Goal: Information Seeking & Learning: Compare options

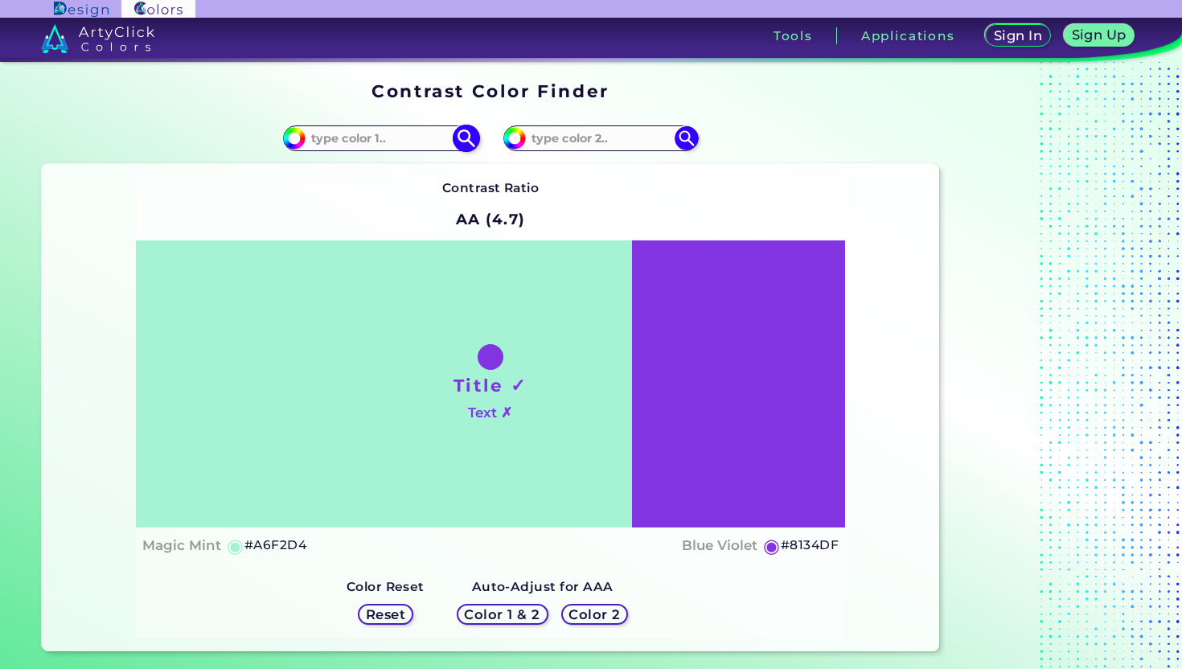
click at [376, 146] on input at bounding box center [381, 139] width 150 height 22
paste input "3E4A40"
type input "3E4A40"
click at [628, 190] on div "Contrast Ratio AA (4.7) Title ✓ Text ✗ Magic Mint ◉ #A6F2D4 ◉" at bounding box center [490, 408] width 709 height 460
click at [466, 133] on img at bounding box center [466, 139] width 28 height 28
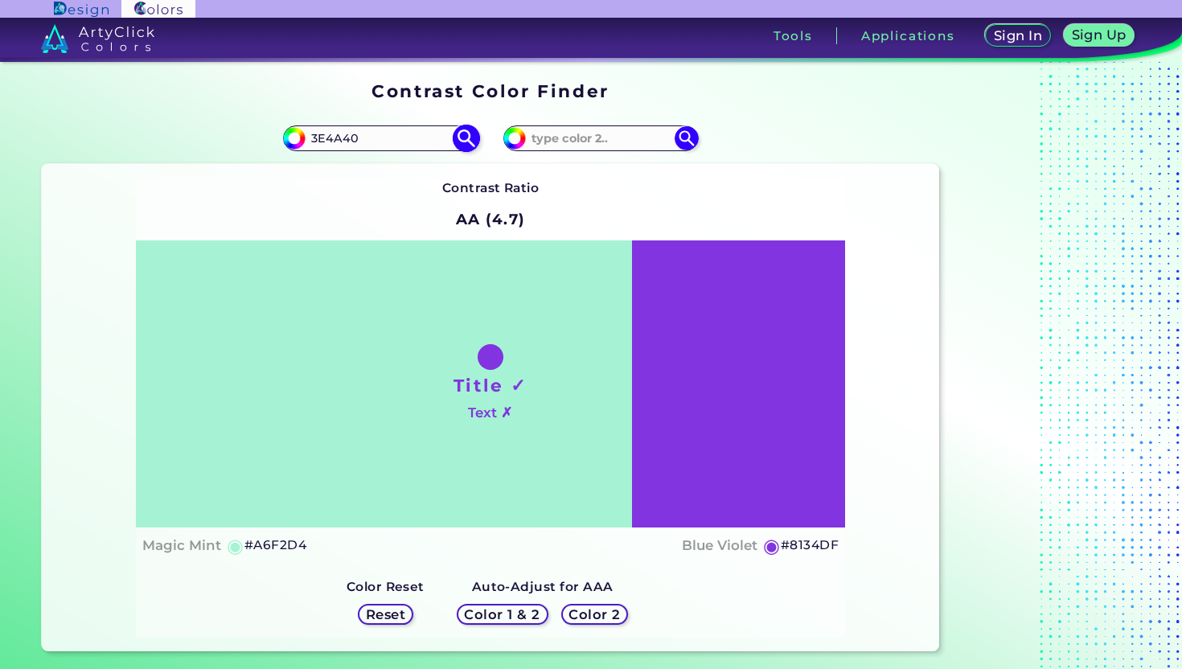
type input "#3e4a40"
type input "#3E4A40"
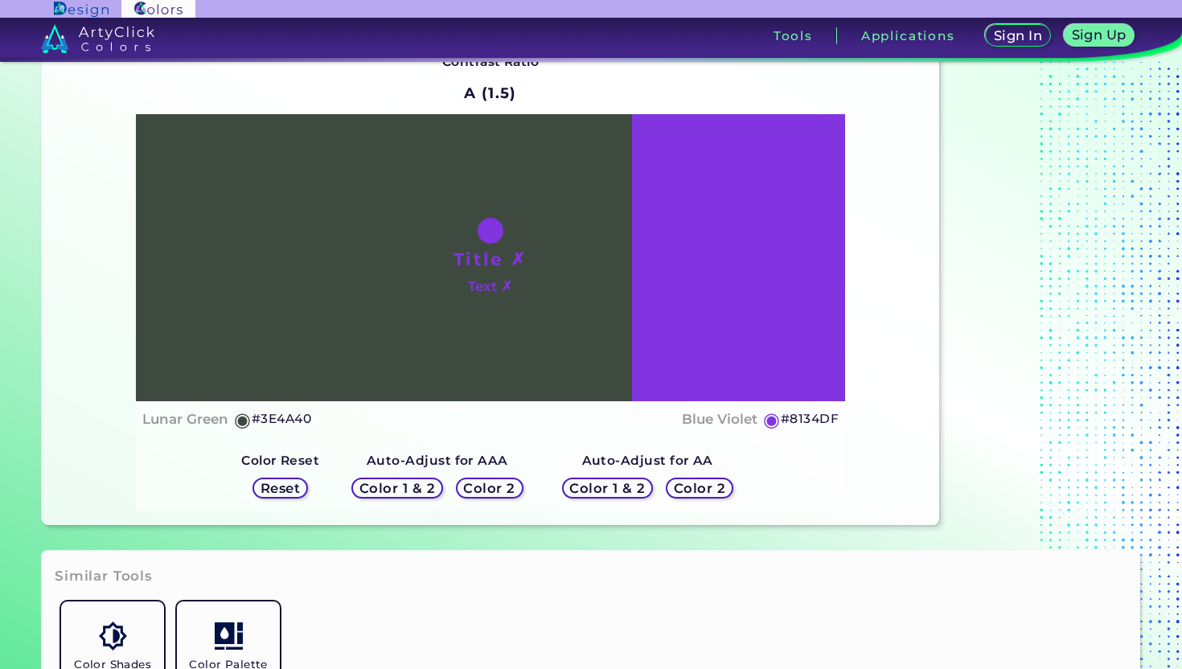
scroll to position [133, 0]
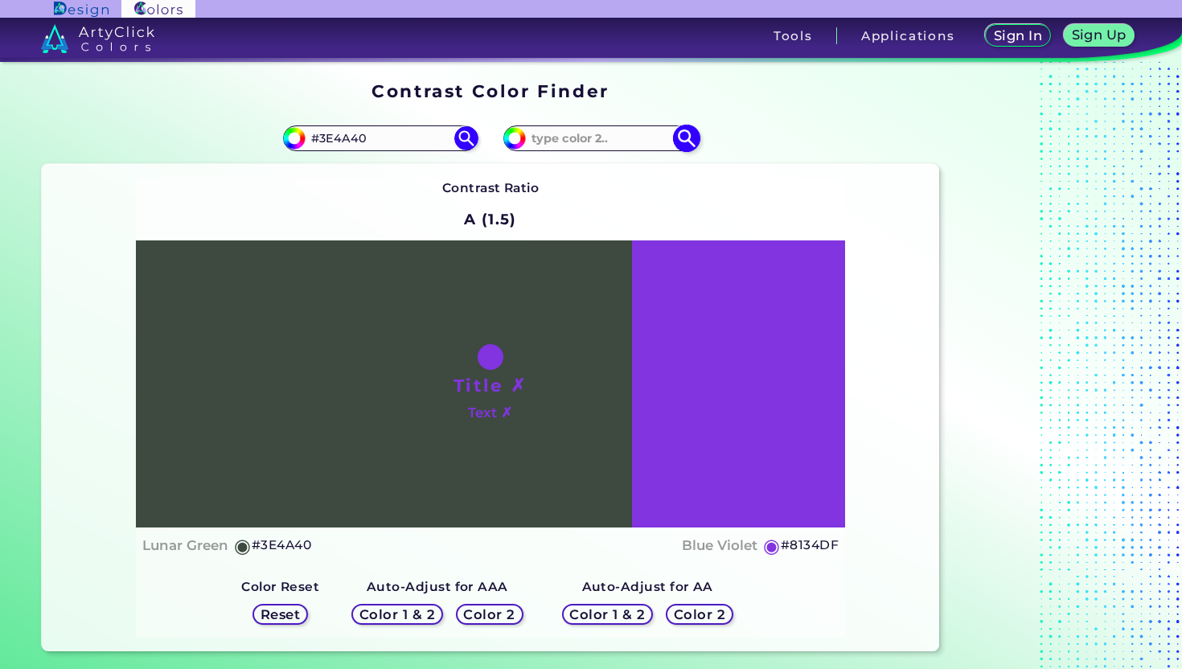
click at [617, 140] on input at bounding box center [601, 139] width 150 height 22
paste input "4A3E48"
type input "4A3E48"
click at [696, 140] on img at bounding box center [686, 139] width 28 height 28
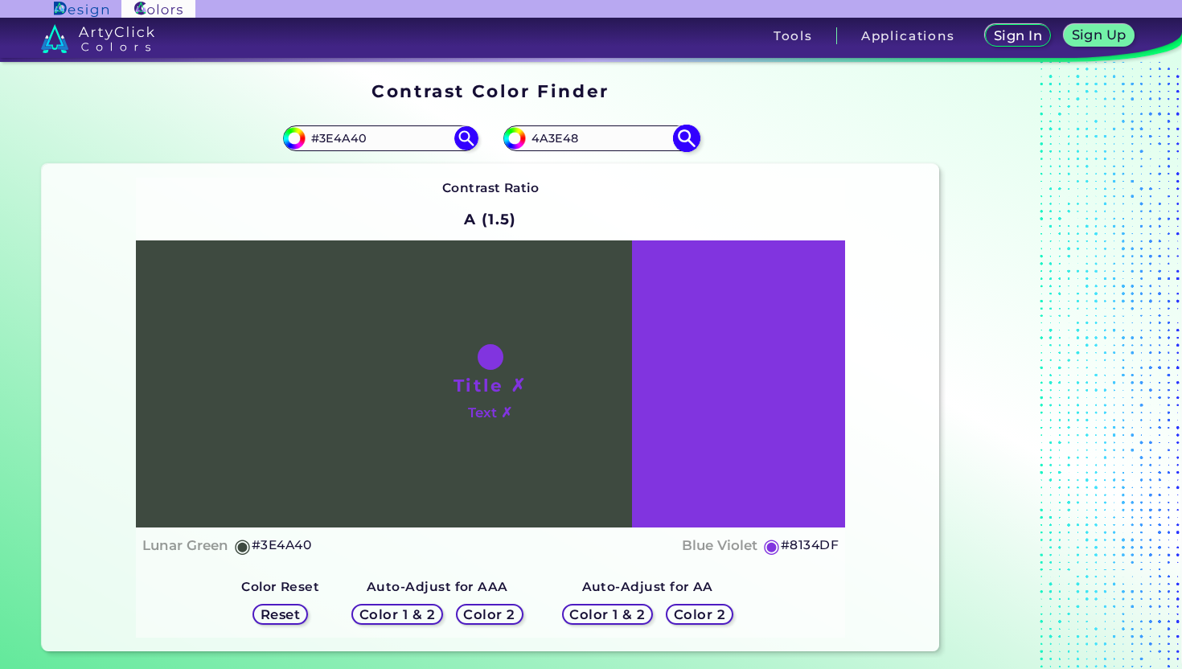
type input "#4a3e48"
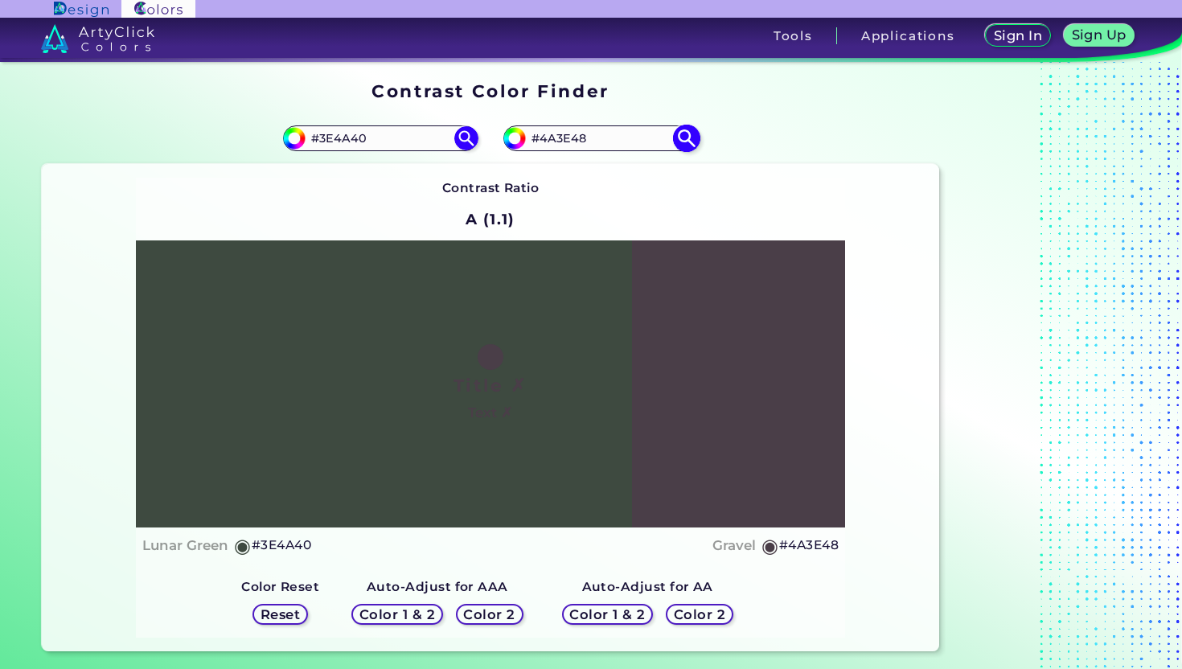
click at [601, 139] on input "#4A3E48" at bounding box center [601, 139] width 150 height 22
paste input "E5D5C"
type input "#E5D5C8"
click at [696, 142] on img at bounding box center [686, 139] width 28 height 28
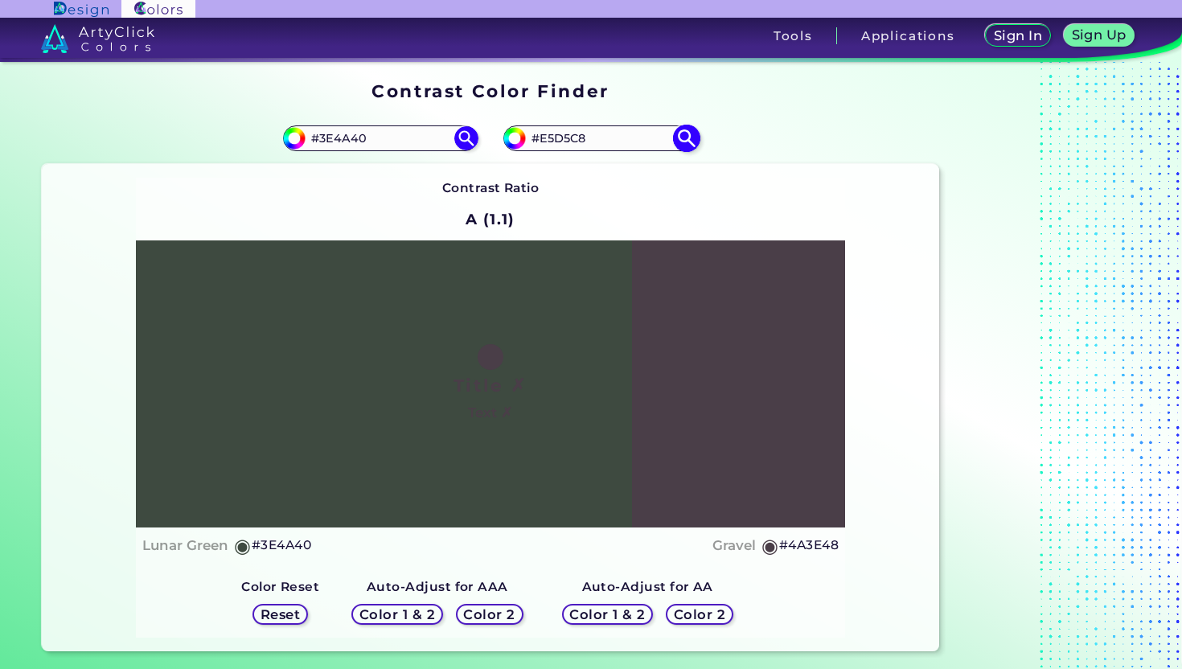
type input "#e5d5c8"
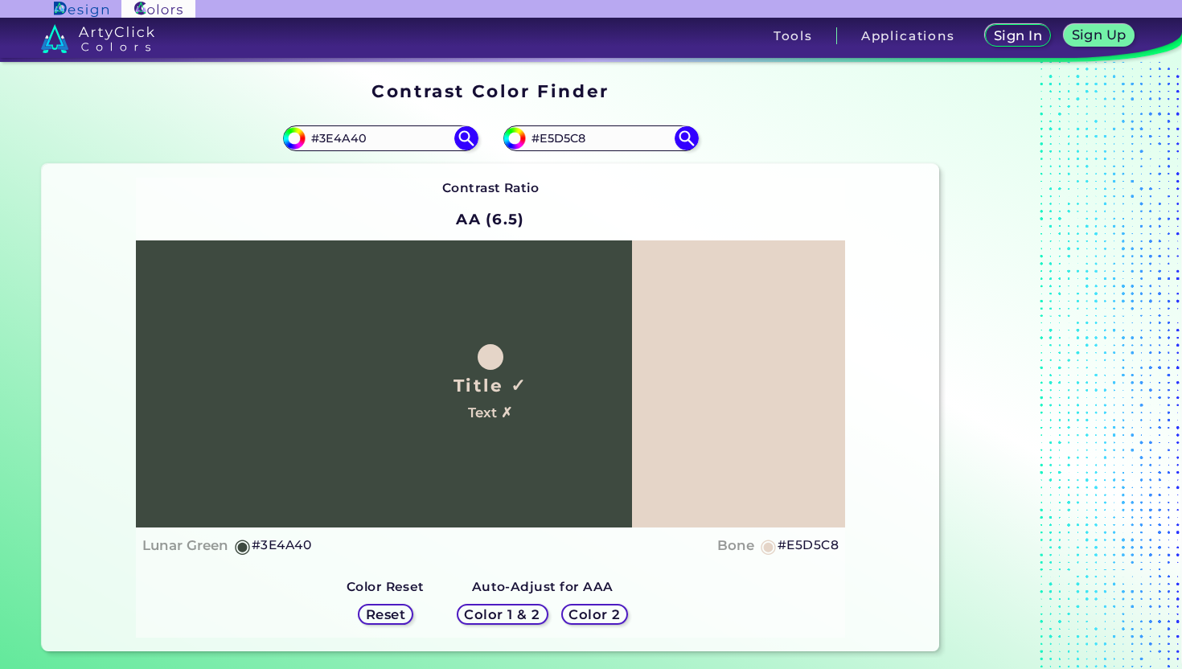
click at [626, 121] on div "#e5d5c8 #E5D5C8" at bounding box center [714, 138] width 449 height 51
click at [626, 132] on input "#E5D5C8" at bounding box center [601, 139] width 150 height 22
paste input "FFD580"
type input "#FFD580"
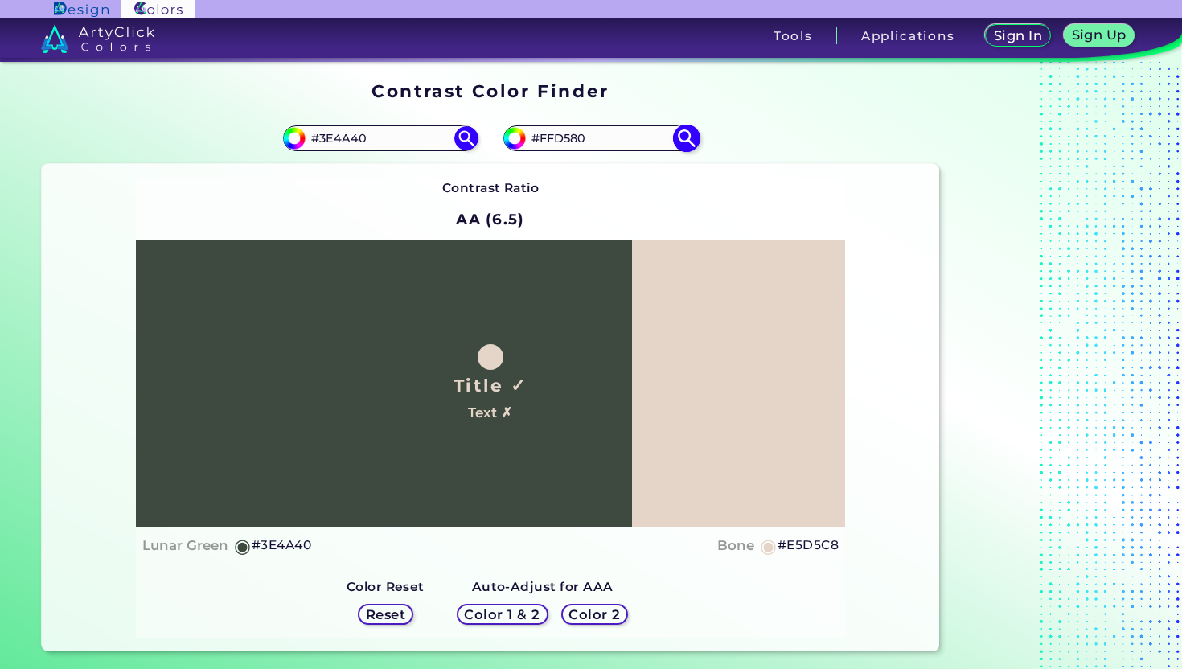
click at [698, 141] on img at bounding box center [686, 139] width 28 height 28
type input "#ffd580"
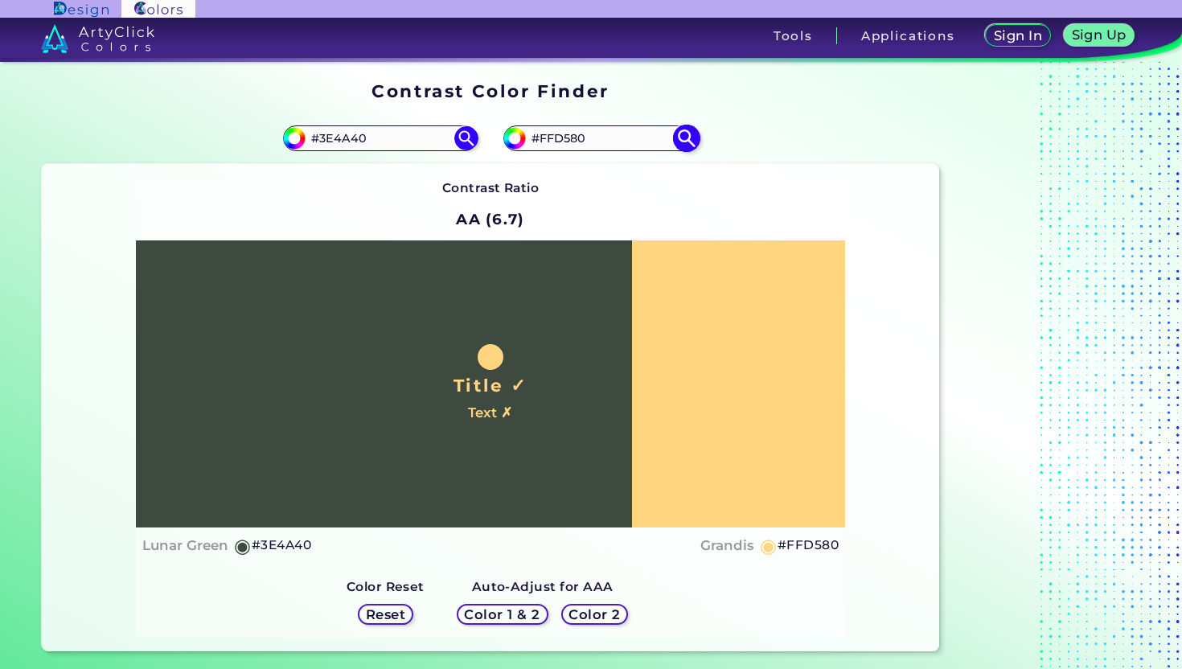
click at [568, 146] on input "#FFD580" at bounding box center [601, 139] width 150 height 22
paste input "C94F4F"
type input "#C94F4F"
click at [687, 139] on img at bounding box center [686, 139] width 28 height 28
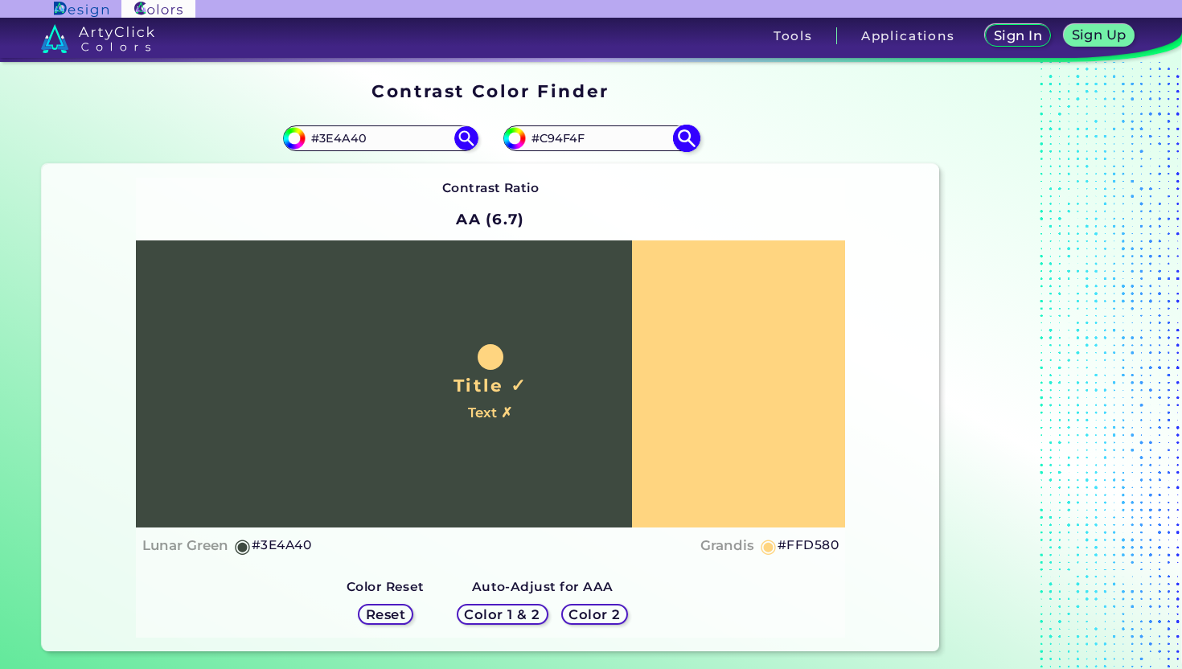
type input "#c94f4f"
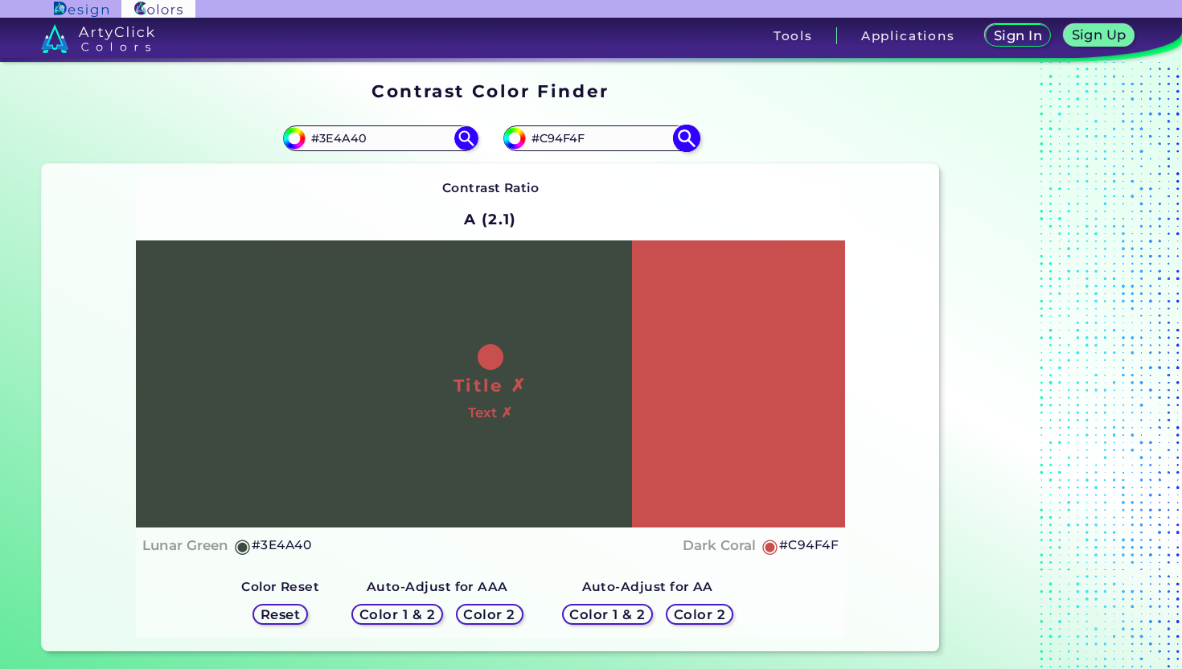
click at [642, 142] on input "#C94F4F" at bounding box center [601, 139] width 150 height 22
paste input "5C7AEA"
type input "#5C7AEA"
type input "#5c7aea"
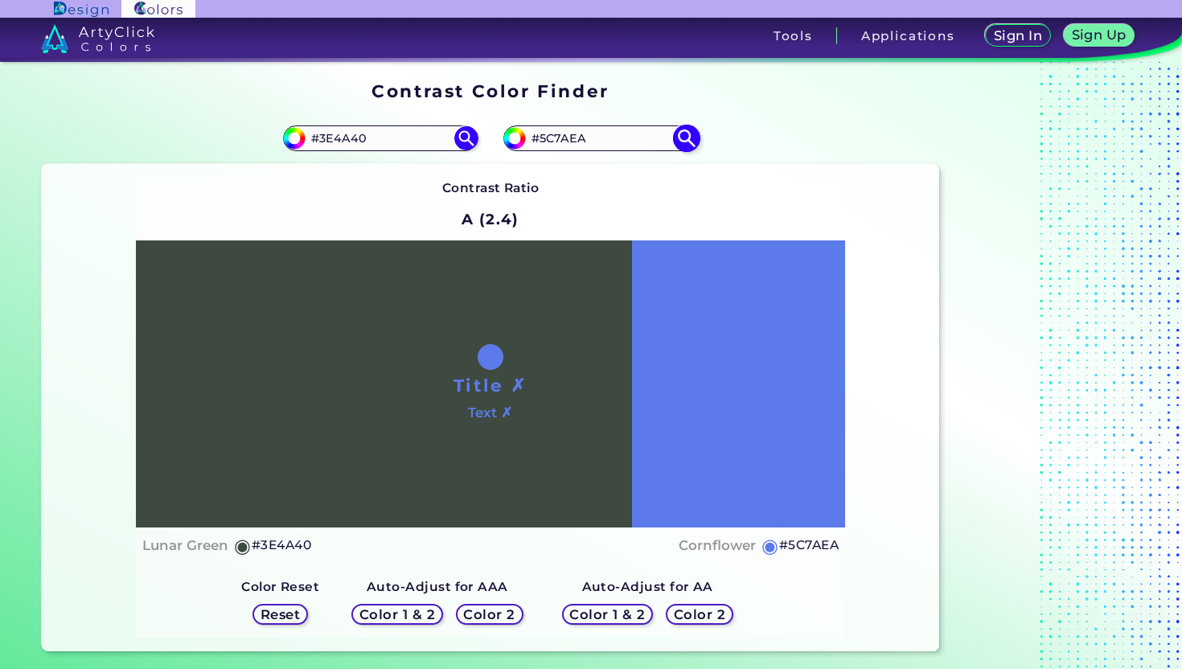
paste input "A8C0E0"
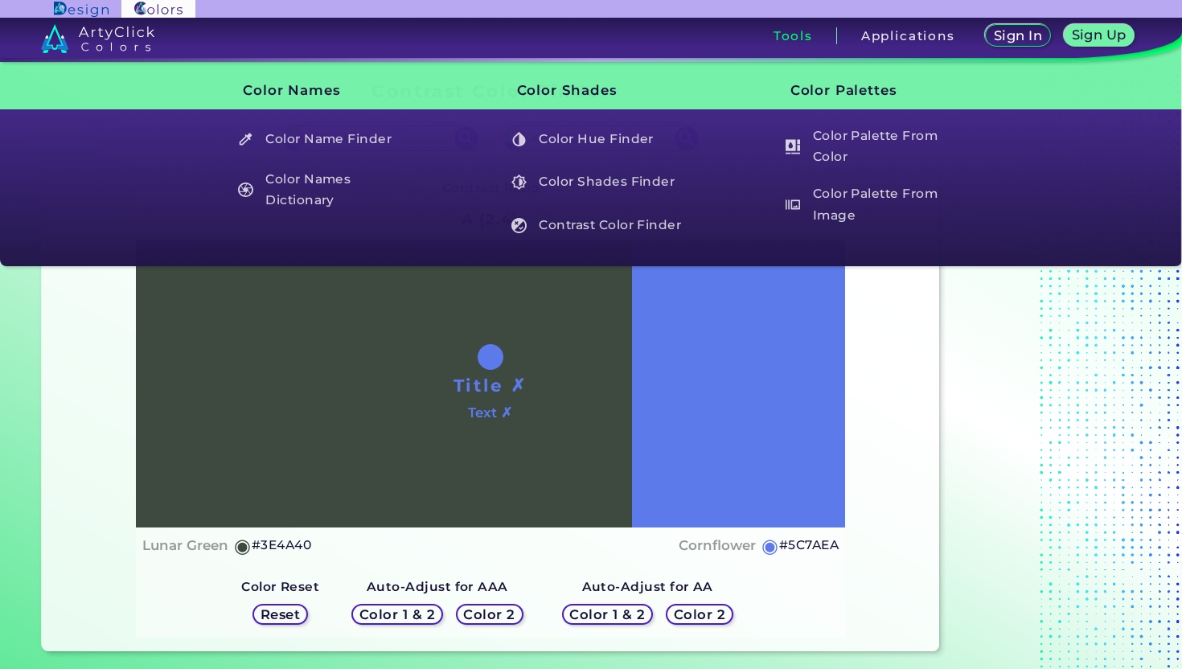
type input "A8C0E0"
type input "#a8c0e0"
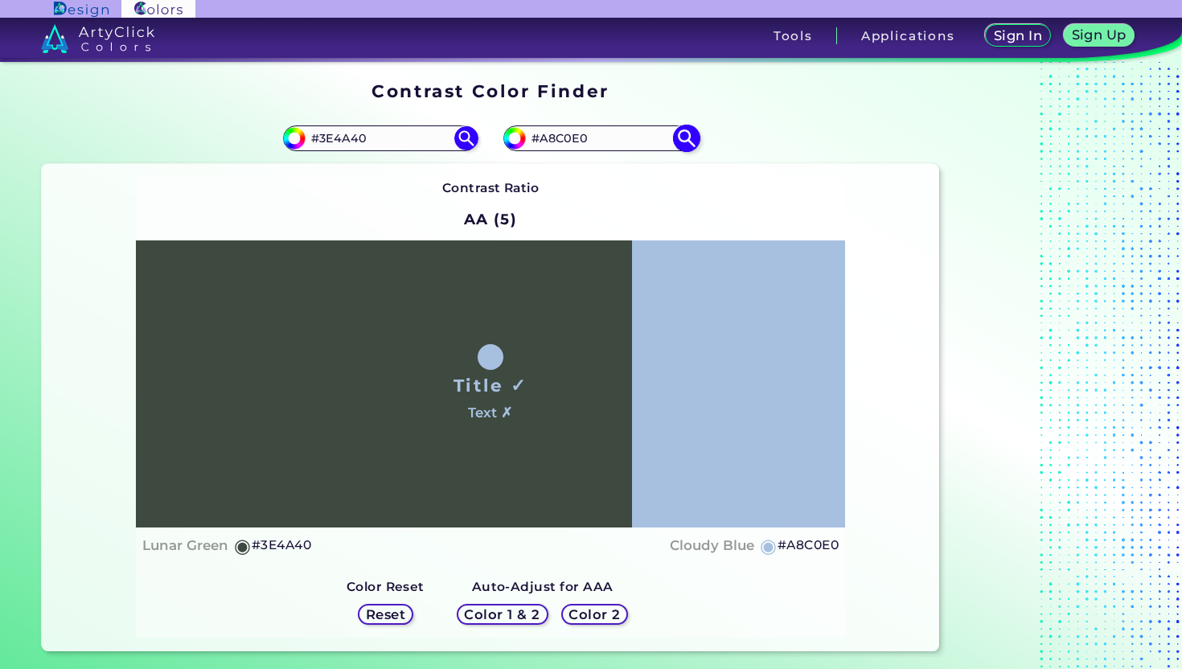
click at [564, 140] on input "#A8C0E0" at bounding box center [601, 139] width 150 height 22
paste input "FF6B35"
type input "#FF6B35"
type input "#ff6b35"
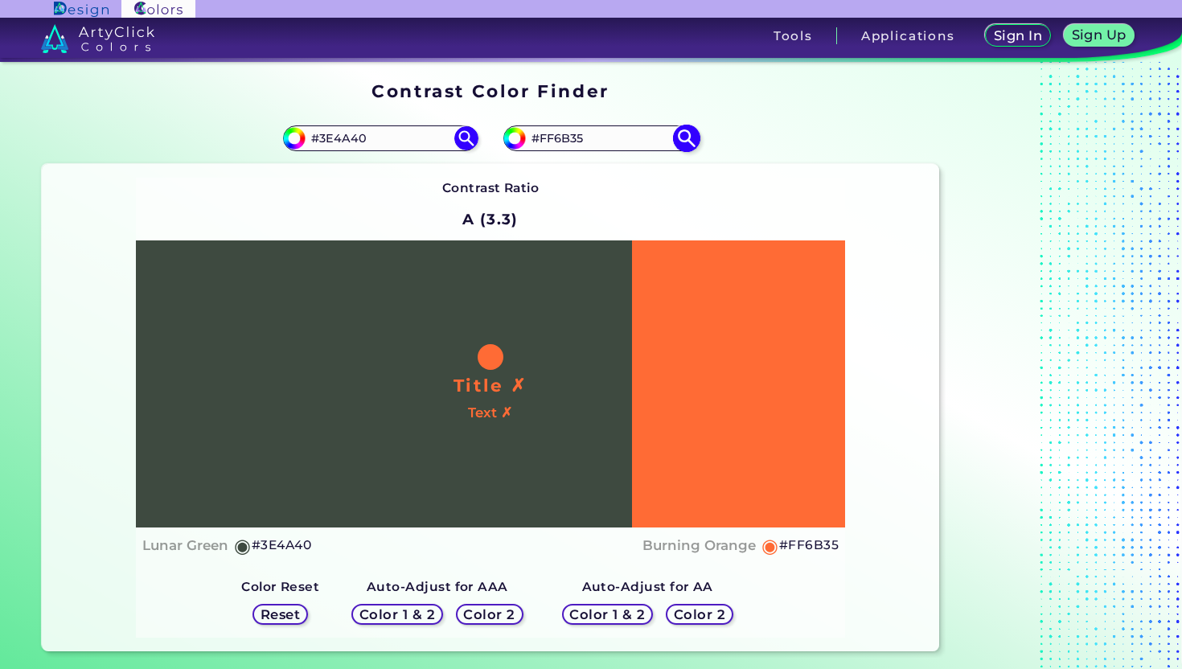
click at [585, 138] on input "#FF6B35" at bounding box center [601, 139] width 150 height 22
paste input "2A541"
type input "#F2A541"
type input "#f2a541"
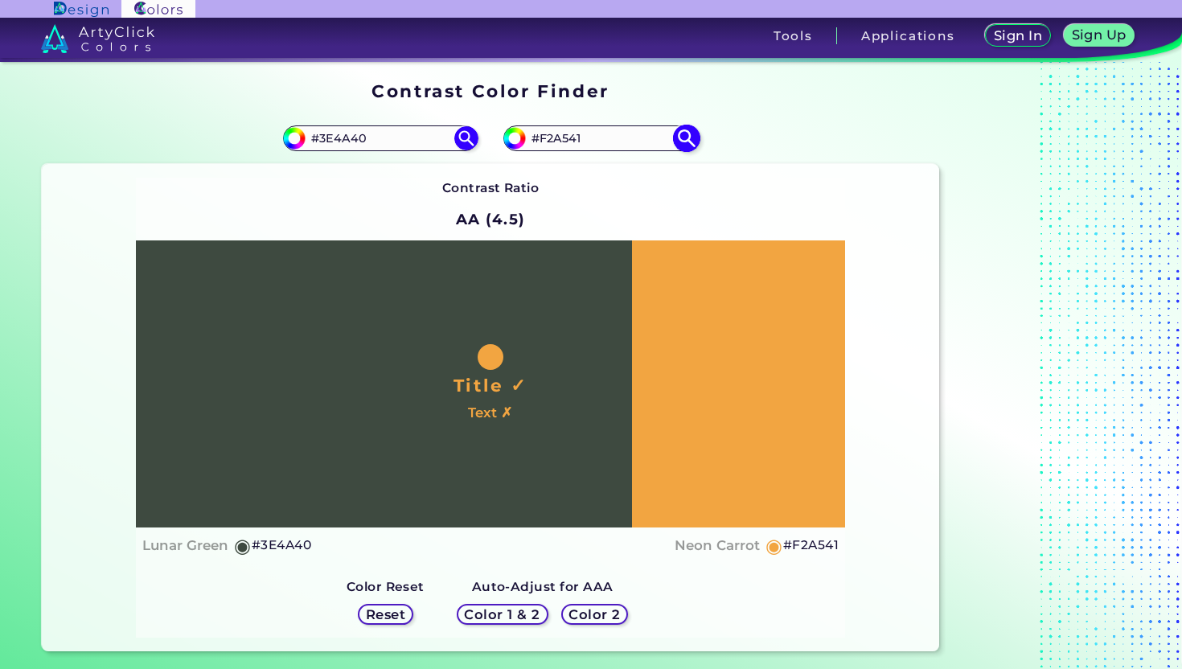
click at [605, 146] on input "#F2A541" at bounding box center [601, 139] width 150 height 22
paste input "E63946"
type input "#E63946"
type input "#e63946"
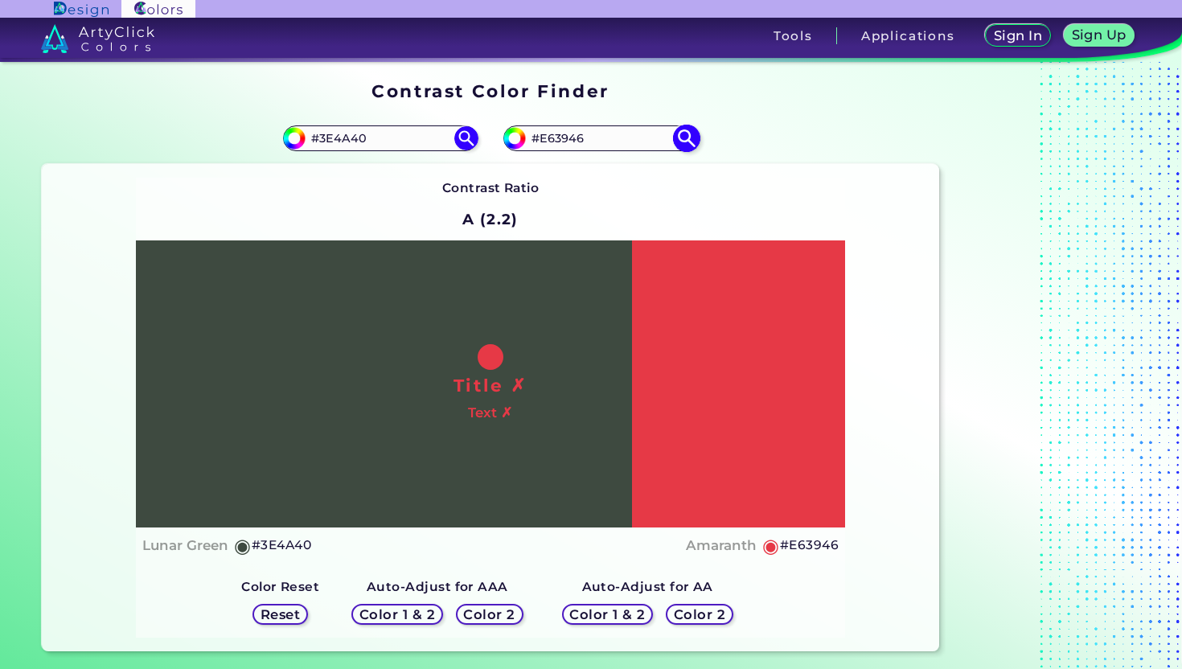
paste input "F2A541"
type input "F2A541"
type input "#f2a541"
type input "#F2A541"
